Goal: Transaction & Acquisition: Purchase product/service

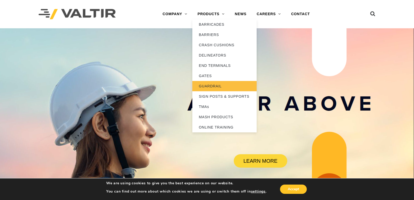
click at [209, 85] on link "GUARDRAIL" at bounding box center [224, 86] width 64 height 10
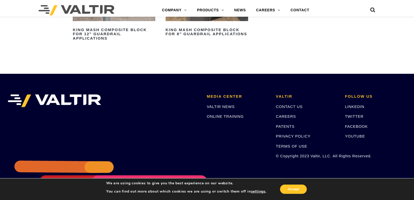
scroll to position [565, 0]
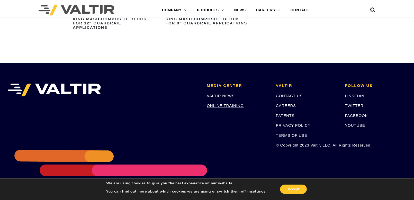
click at [220, 105] on link "ONLINE TRAINING" at bounding box center [225, 105] width 37 height 4
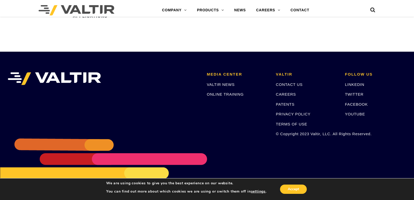
scroll to position [582, 0]
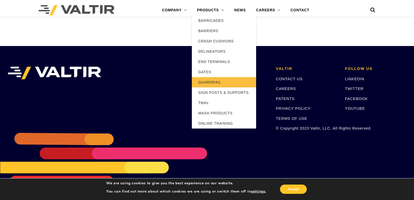
click at [204, 82] on link "GUARDRAIL" at bounding box center [224, 82] width 64 height 10
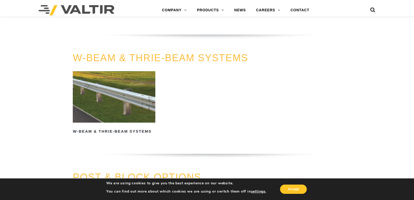
scroll to position [334, 0]
click at [110, 103] on img at bounding box center [114, 97] width 82 height 52
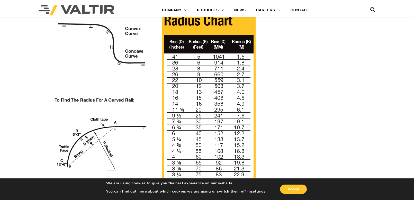
scroll to position [417, 0]
